Goal: Information Seeking & Learning: Understand process/instructions

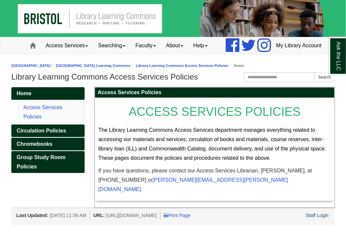
click at [246, 161] on span "The Library Learning Commons Access Services department manages everything rela…" at bounding box center [212, 144] width 228 height 34
click at [237, 163] on p "The Library Learning Commons Access Services department manages everything rela…" at bounding box center [214, 144] width 233 height 37
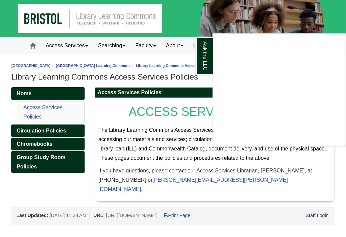
click at [201, 211] on div "Ask the LLC" at bounding box center [173, 118] width 346 height 237
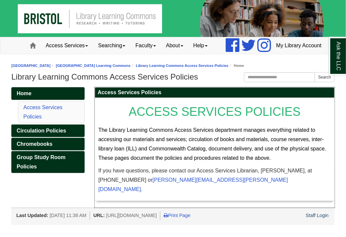
click at [320, 142] on div "ACCESS SERVICES POLICIES The Library Learning Commons Access Services departmen…" at bounding box center [214, 149] width 233 height 96
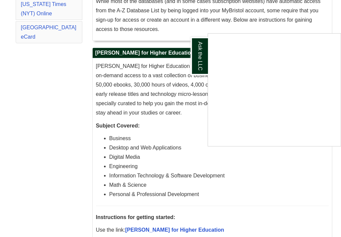
scroll to position [152, 0]
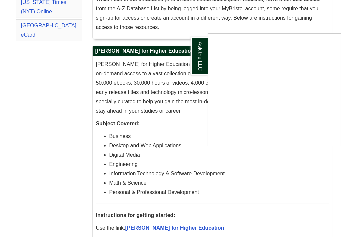
click at [181, 113] on div "Ask the LLC" at bounding box center [170, 118] width 341 height 237
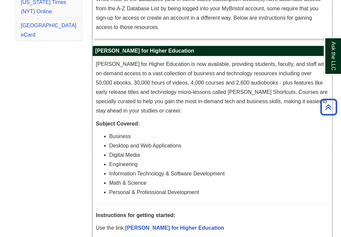
click at [137, 88] on p "[PERSON_NAME] for Higher Education is now available, providing students, facult…" at bounding box center [212, 88] width 233 height 56
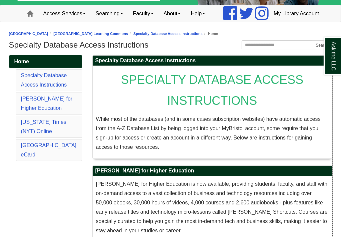
scroll to position [45, 0]
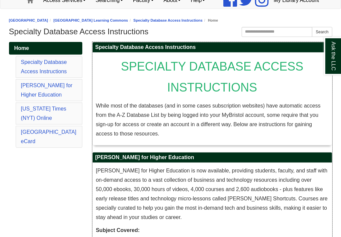
click at [259, 201] on p "[PERSON_NAME] for Higher Education is now available, providing students, facult…" at bounding box center [212, 194] width 233 height 56
click at [269, 210] on p "[PERSON_NAME] for Higher Education is now available, providing students, facult…" at bounding box center [212, 194] width 233 height 56
click at [300, 210] on p "[PERSON_NAME] for Higher Education is now available, providing students, facult…" at bounding box center [212, 194] width 233 height 56
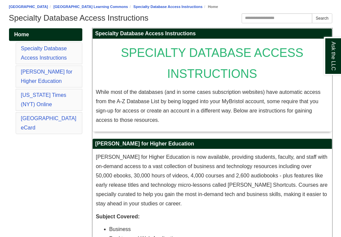
scroll to position [72, 0]
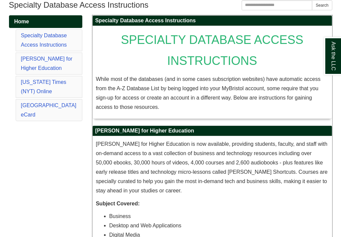
click at [187, 196] on p "[PERSON_NAME] for Higher Education is now available, providing students, facult…" at bounding box center [212, 168] width 233 height 56
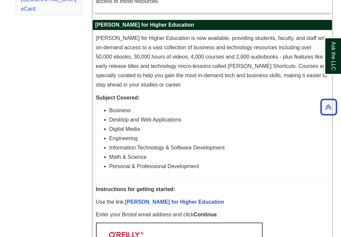
scroll to position [178, 0]
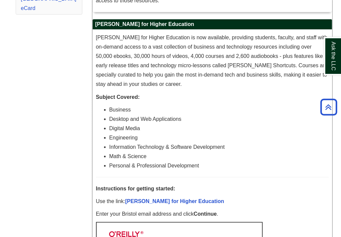
click at [199, 171] on li "Personal & Professional Development" at bounding box center [218, 165] width 219 height 9
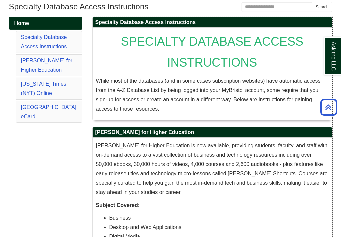
scroll to position [18, 0]
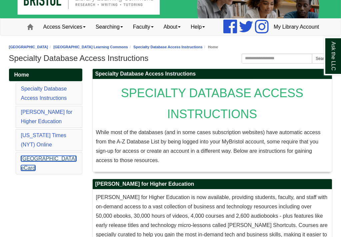
click at [44, 171] on link "[GEOGRAPHIC_DATA] eCard" at bounding box center [49, 163] width 56 height 15
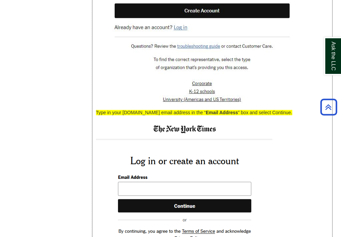
click at [280, 137] on p at bounding box center [212, 212] width 233 height 182
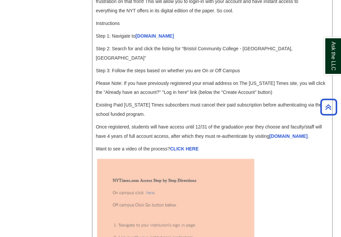
scroll to position [689, 0]
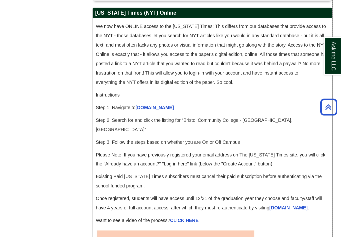
click at [129, 206] on span "Once registered, students will have access until 12/31 of the graduation year t…" at bounding box center [209, 203] width 226 height 15
click at [106, 211] on span "Once registered, students will have access until 12/31 of the graduation year t…" at bounding box center [209, 203] width 226 height 15
click at [276, 177] on div "We now have ONLINE access to the [US_STATE] Times! This differs from our databa…" at bounding box center [212, 125] width 233 height 207
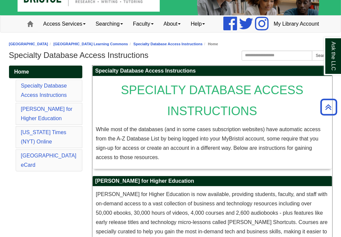
scroll to position [0, 0]
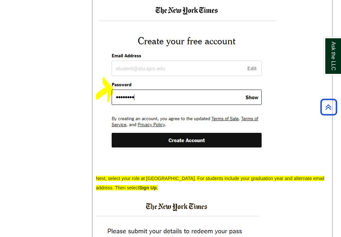
scroll to position [1469, 0]
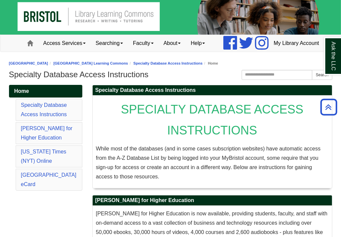
scroll to position [0, 0]
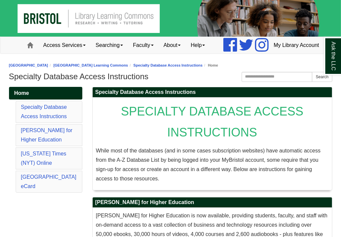
click at [30, 193] on li "[GEOGRAPHIC_DATA] eCard" at bounding box center [49, 182] width 67 height 22
click at [31, 189] on link "[GEOGRAPHIC_DATA] eCard" at bounding box center [49, 181] width 56 height 15
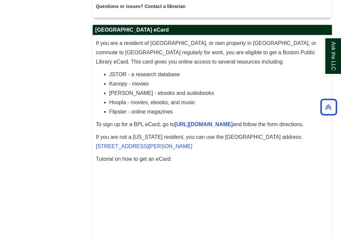
scroll to position [2095, 0]
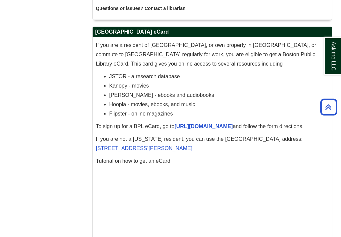
scroll to position [2072, 0]
